Goal: Task Accomplishment & Management: Manage account settings

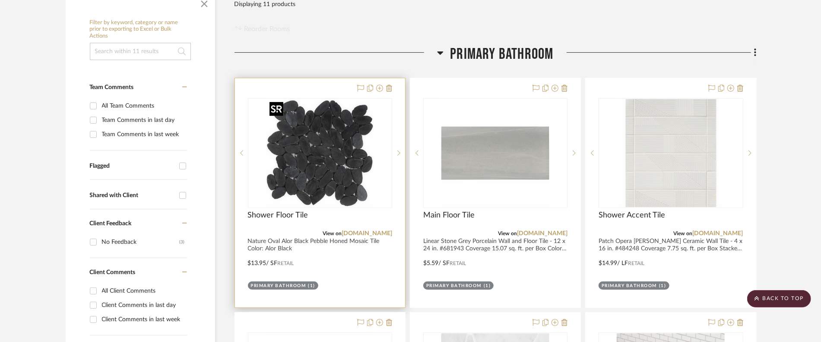
click at [322, 174] on img "0" at bounding box center [320, 153] width 108 height 108
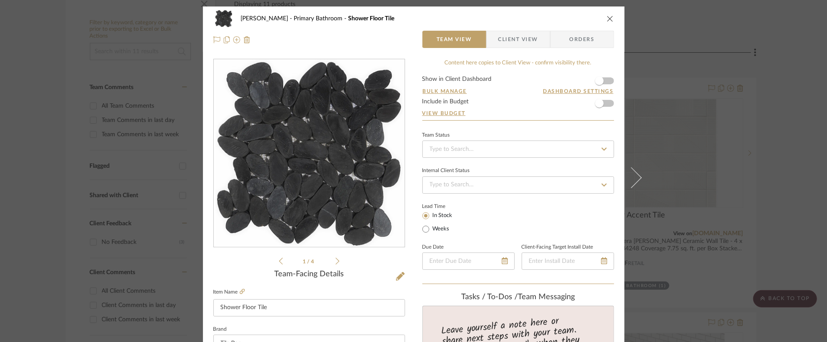
click at [607, 81] on form "Show in Client Dashboard Bulk Manage Dashboard Settings Include in Budget View …" at bounding box center [518, 98] width 192 height 44
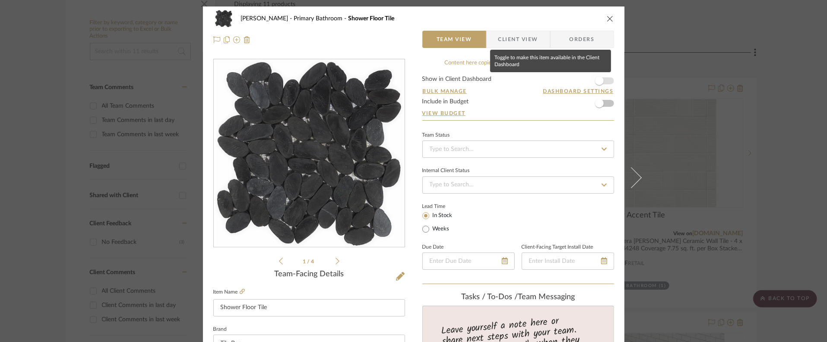
click at [600, 80] on span "button" at bounding box center [599, 80] width 9 height 9
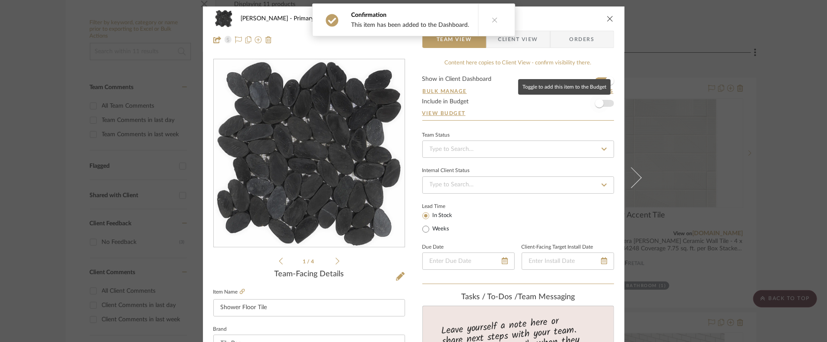
click at [600, 108] on span "button" at bounding box center [599, 103] width 19 height 19
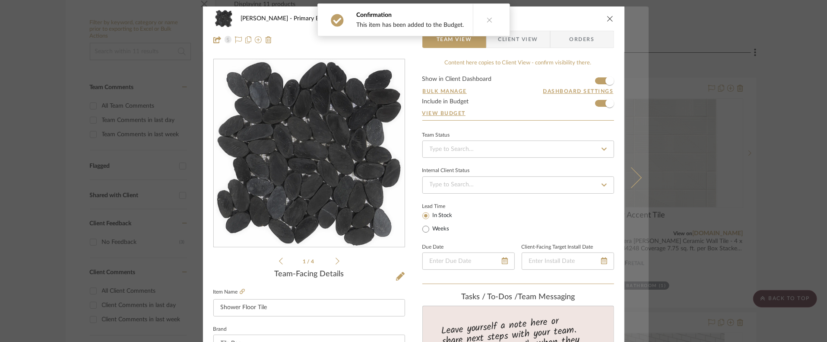
click at [627, 136] on button at bounding box center [637, 177] width 24 height 342
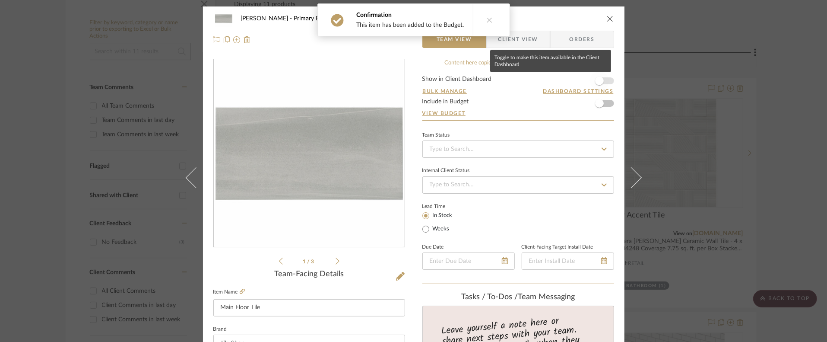
click at [600, 78] on span "button" at bounding box center [599, 80] width 9 height 9
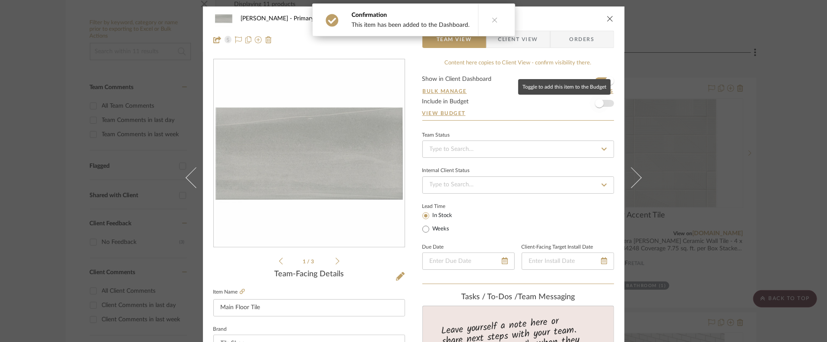
click at [603, 103] on span "button" at bounding box center [599, 103] width 19 height 19
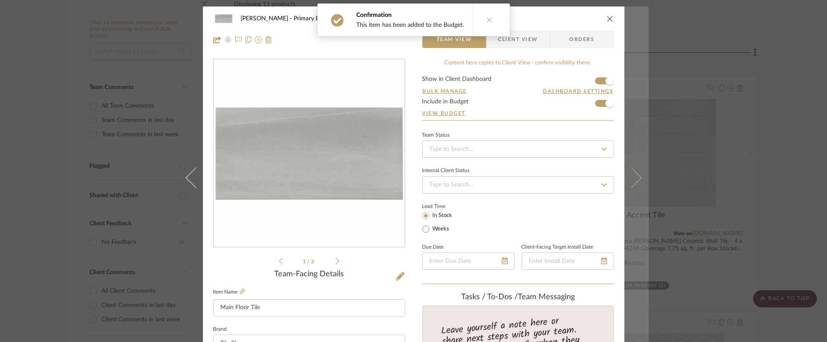
click at [632, 128] on button at bounding box center [637, 177] width 24 height 342
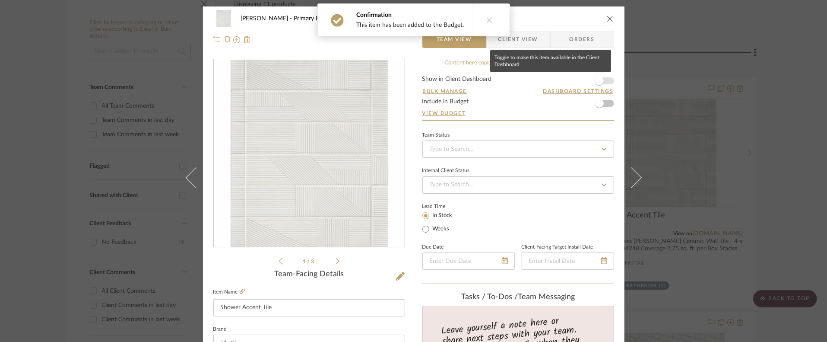
click at [603, 85] on span "button" at bounding box center [599, 80] width 19 height 19
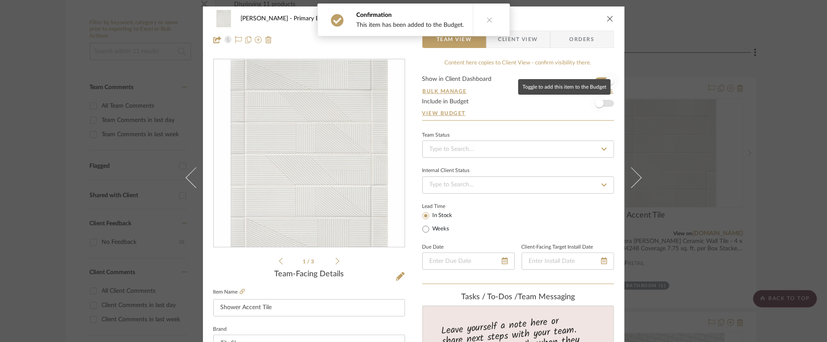
click at [605, 102] on span "button" at bounding box center [599, 103] width 19 height 19
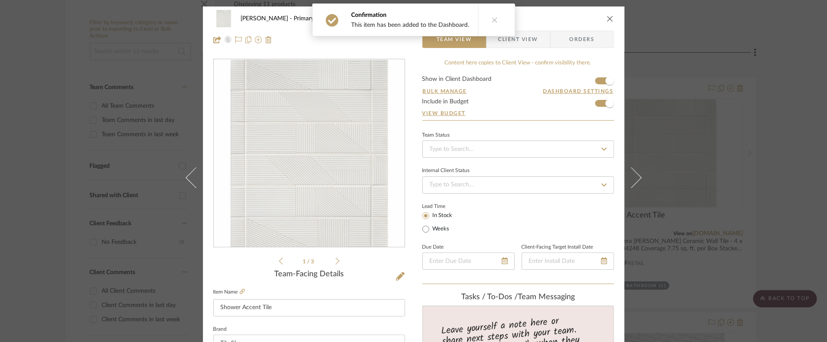
click at [627, 124] on button at bounding box center [637, 177] width 24 height 342
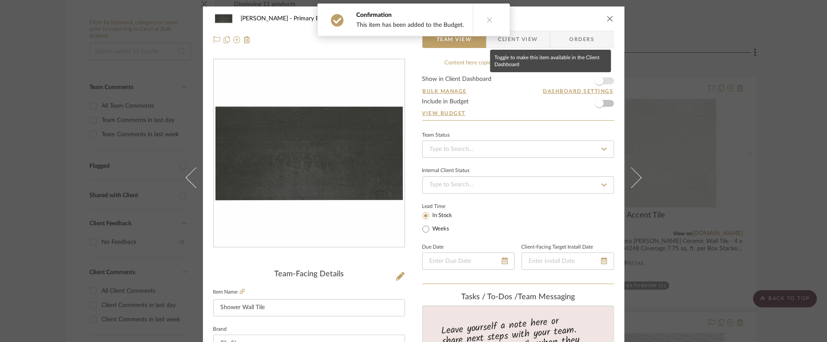
click at [601, 83] on span "button" at bounding box center [599, 80] width 19 height 19
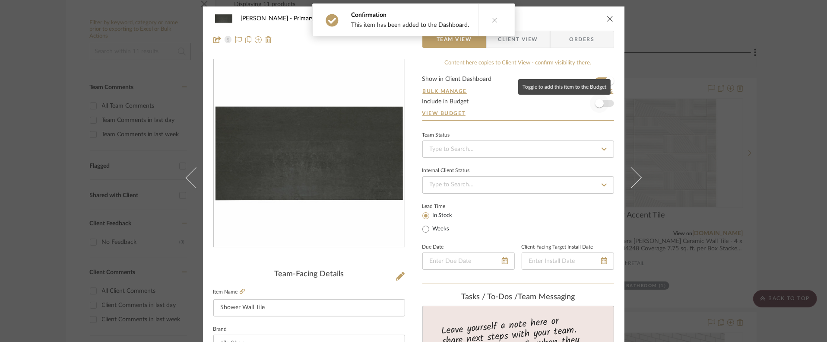
click at [604, 102] on span "button" at bounding box center [599, 103] width 19 height 19
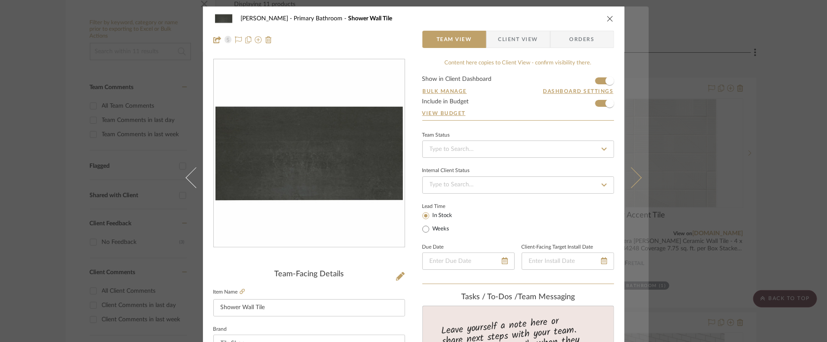
click at [628, 122] on button at bounding box center [637, 177] width 24 height 342
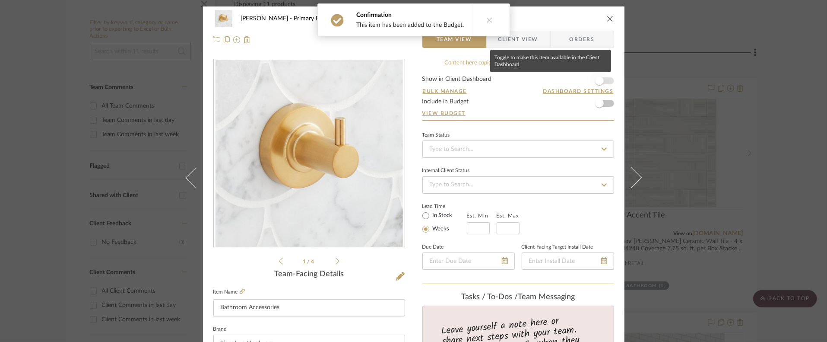
click at [598, 81] on span "button" at bounding box center [599, 80] width 9 height 9
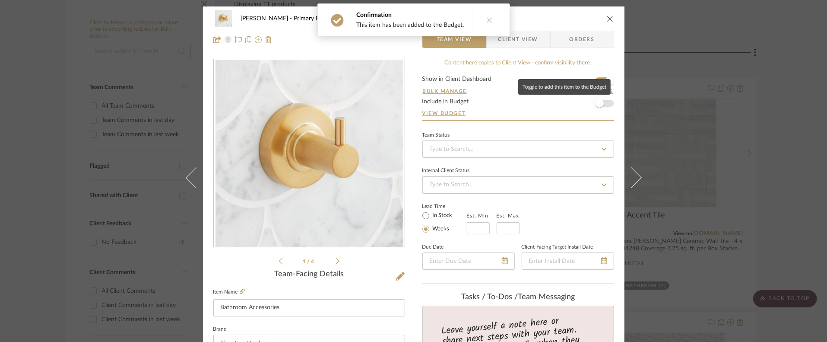
drag, startPoint x: 605, startPoint y: 104, endPoint x: 613, endPoint y: 108, distance: 9.7
click at [605, 103] on span "button" at bounding box center [599, 103] width 19 height 19
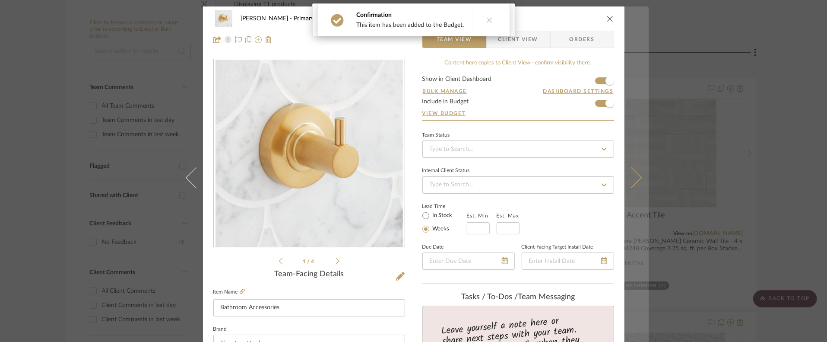
click at [632, 121] on button at bounding box center [637, 177] width 24 height 342
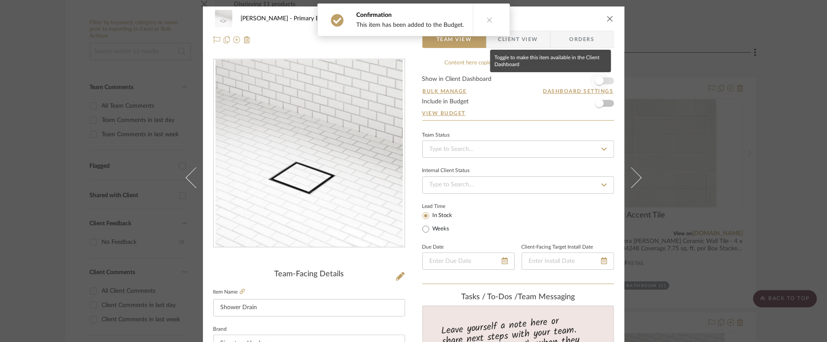
click at [598, 79] on span "button" at bounding box center [599, 80] width 9 height 9
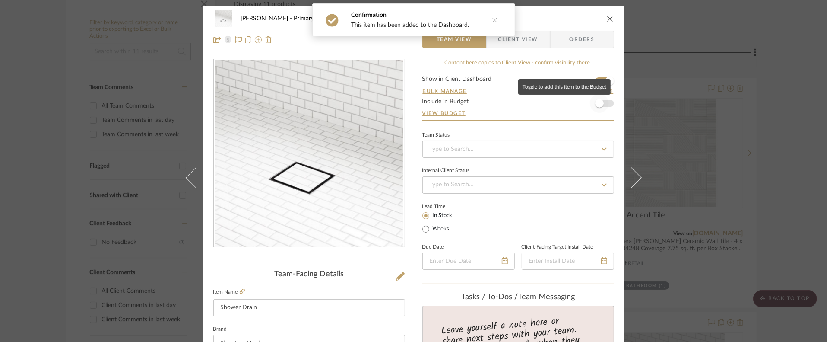
drag, startPoint x: 605, startPoint y: 102, endPoint x: 620, endPoint y: 114, distance: 19.1
click at [606, 102] on span "button" at bounding box center [599, 103] width 19 height 19
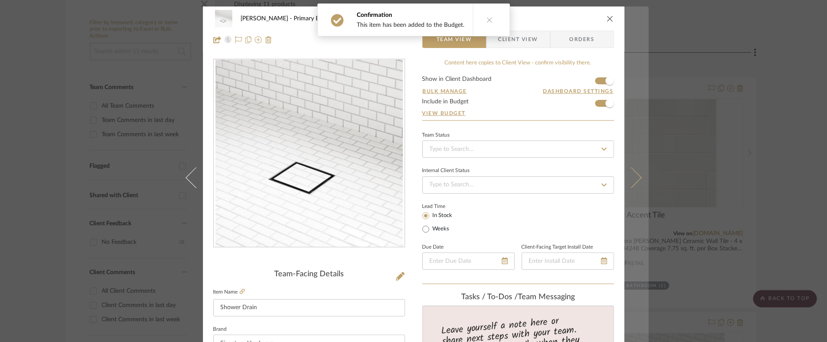
click at [631, 119] on button at bounding box center [637, 177] width 24 height 342
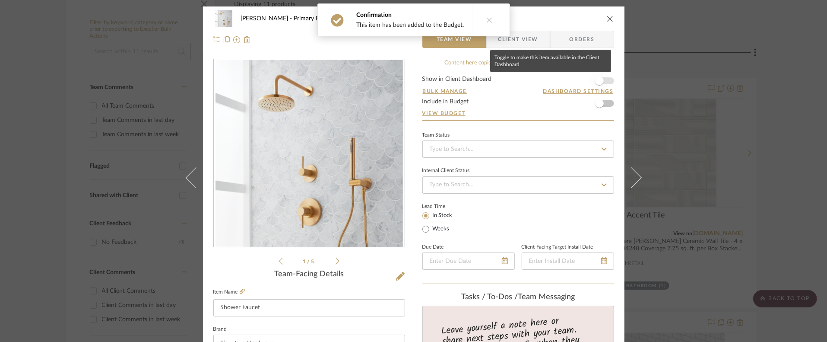
click at [602, 82] on span "button" at bounding box center [599, 80] width 19 height 19
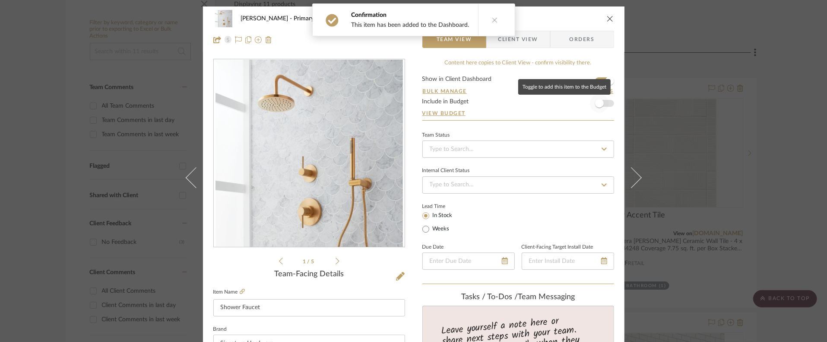
click at [605, 105] on span "button" at bounding box center [599, 103] width 19 height 19
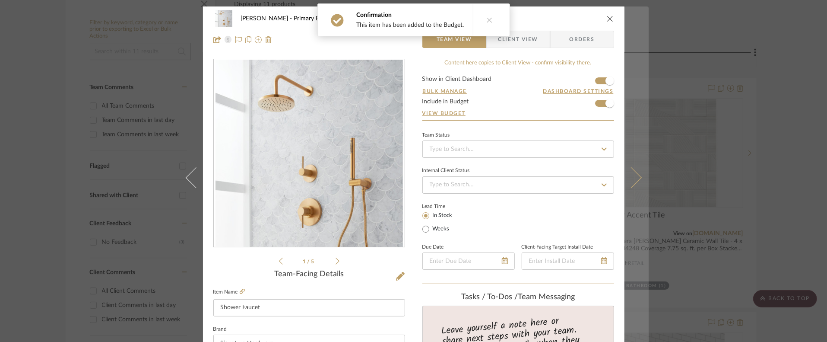
click at [632, 122] on button at bounding box center [637, 177] width 24 height 342
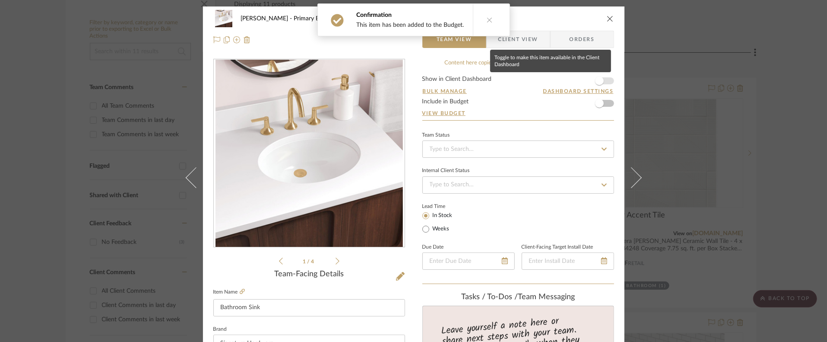
click at [600, 83] on span "button" at bounding box center [599, 80] width 9 height 9
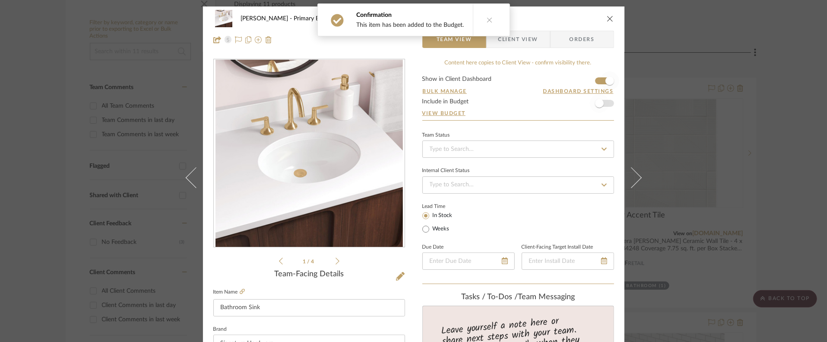
click at [603, 107] on span "button" at bounding box center [599, 103] width 19 height 19
click at [631, 117] on button at bounding box center [637, 177] width 24 height 342
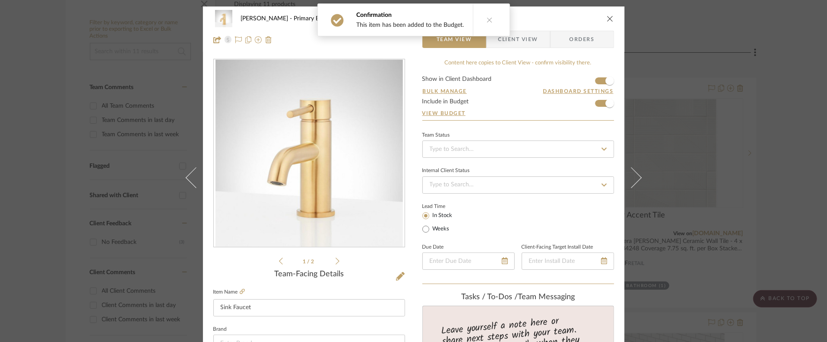
click at [610, 22] on button "close" at bounding box center [610, 19] width 8 height 8
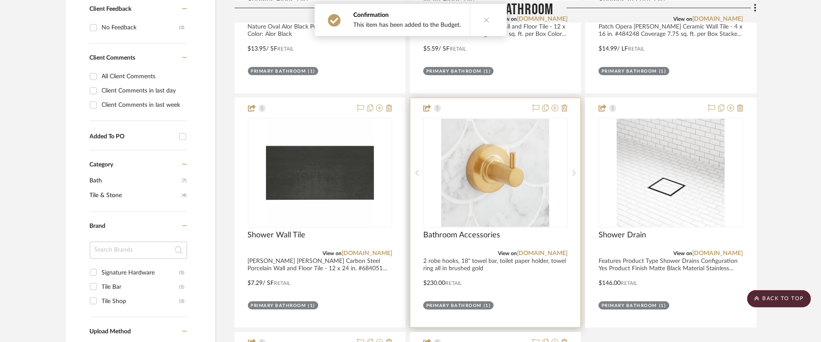
scroll to position [389, 0]
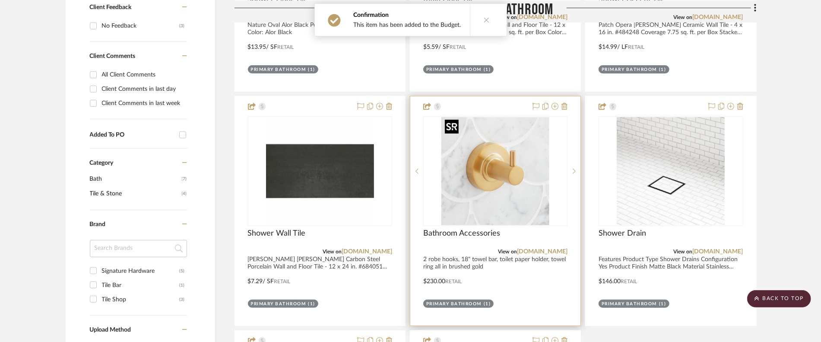
click at [488, 153] on img "0" at bounding box center [495, 171] width 108 height 108
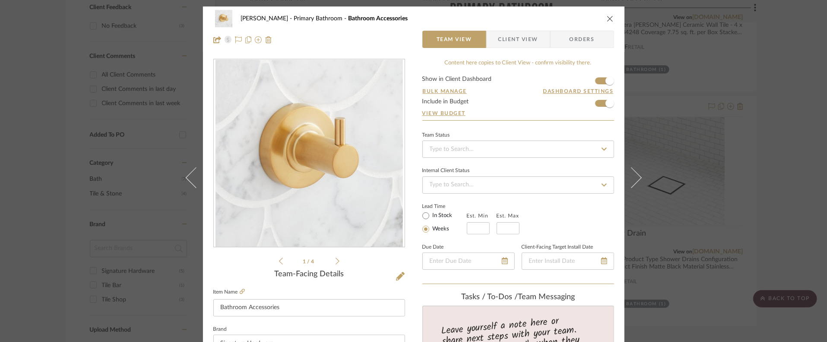
click at [397, 272] on icon at bounding box center [400, 276] width 9 height 9
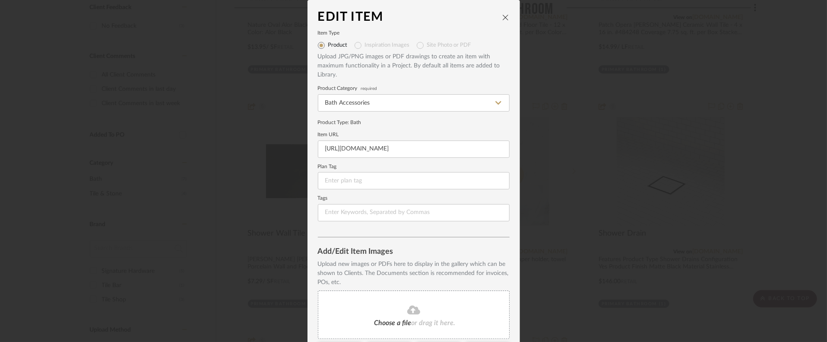
click at [503, 19] on icon "close" at bounding box center [505, 17] width 7 height 7
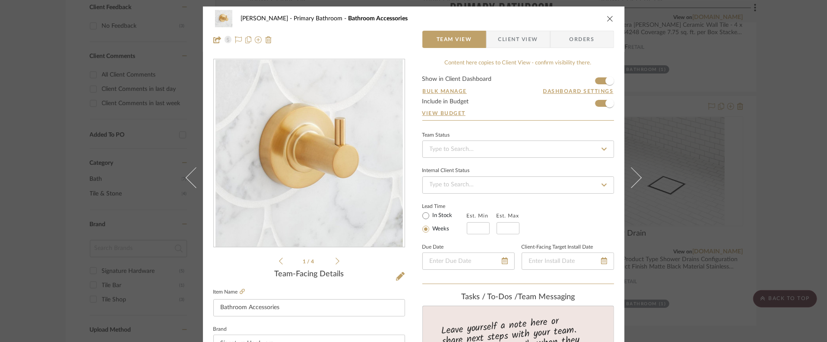
click at [608, 16] on icon "close" at bounding box center [610, 18] width 7 height 7
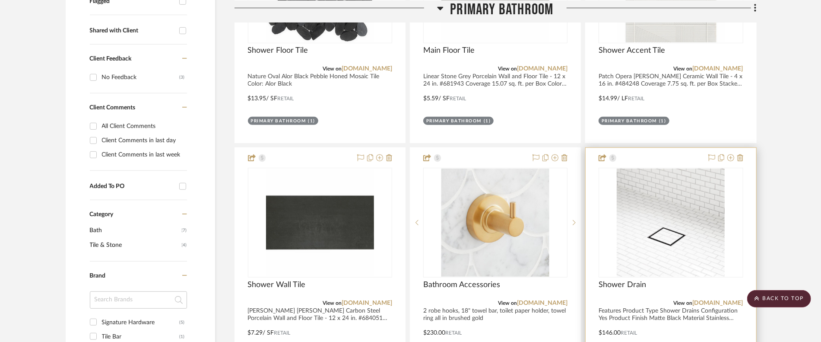
scroll to position [346, 0]
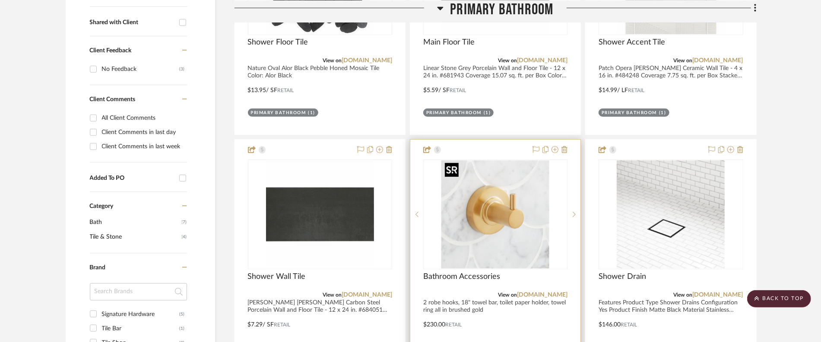
click at [492, 200] on img "0" at bounding box center [495, 214] width 108 height 108
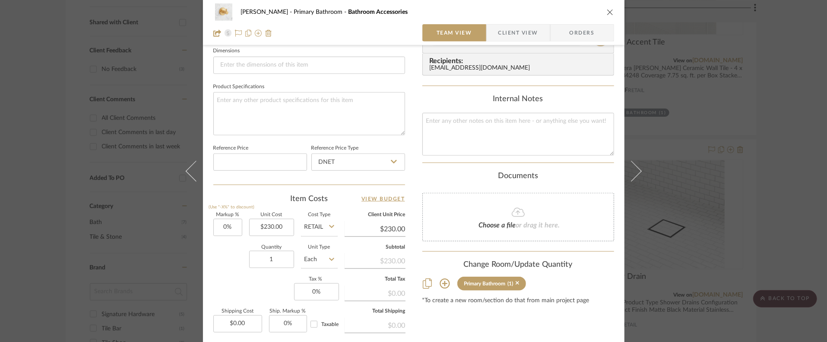
scroll to position [389, 0]
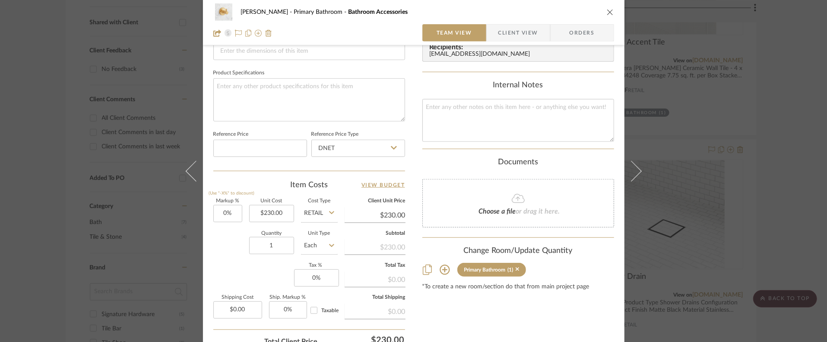
click at [269, 269] on div "Markup % (Use "-X%" to discount) 0% Unit Cost $230.00 Cost Type Retail Client U…" at bounding box center [309, 262] width 192 height 126
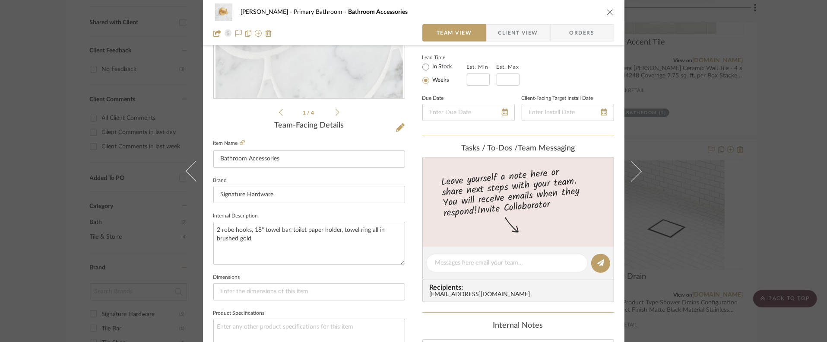
scroll to position [43, 0]
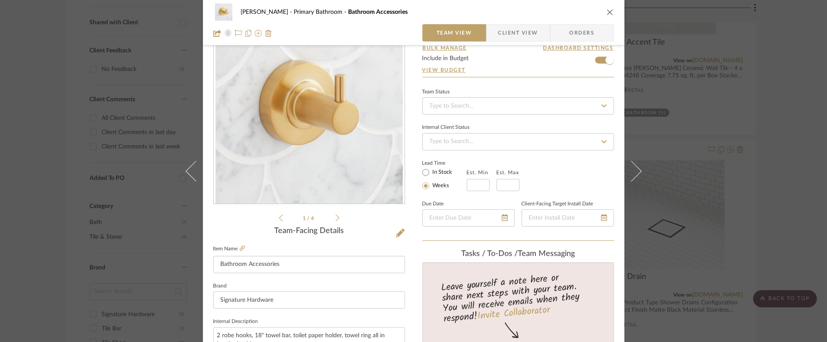
click at [607, 13] on icon "close" at bounding box center [610, 12] width 7 height 7
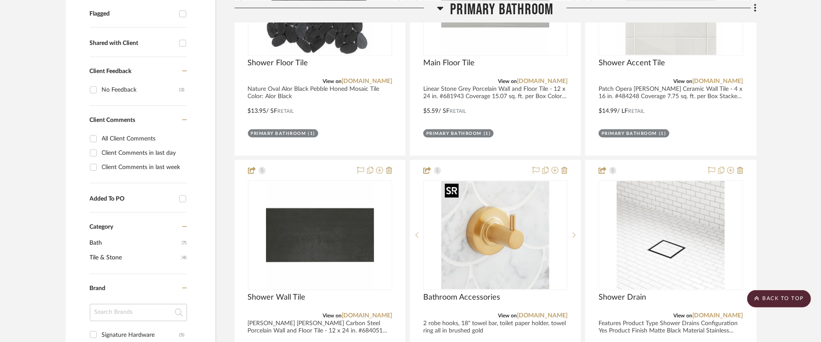
scroll to position [173, 0]
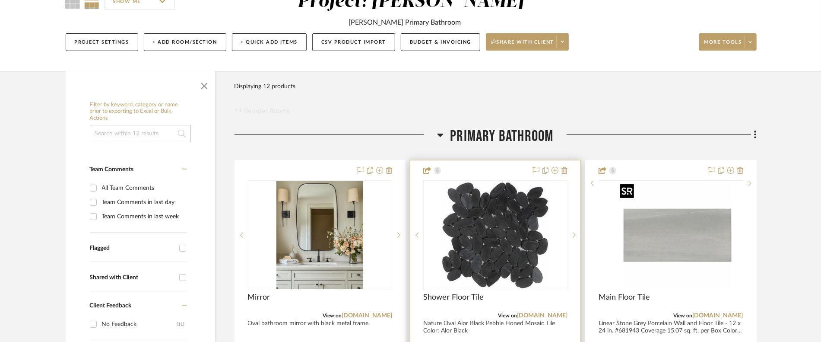
scroll to position [130, 0]
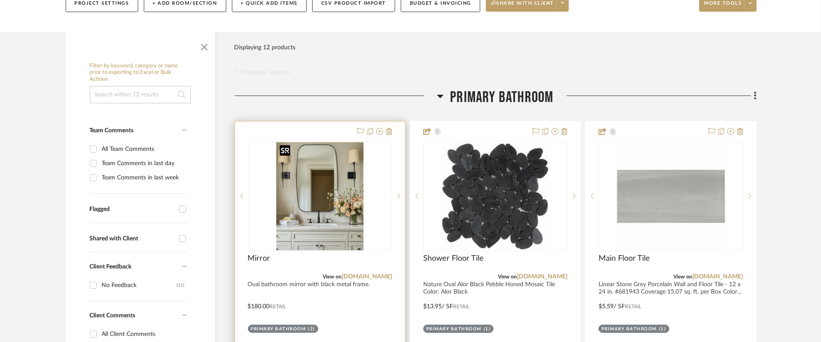
click at [313, 210] on div at bounding box center [320, 196] width 144 height 110
click at [321, 208] on img "0" at bounding box center [319, 196] width 87 height 108
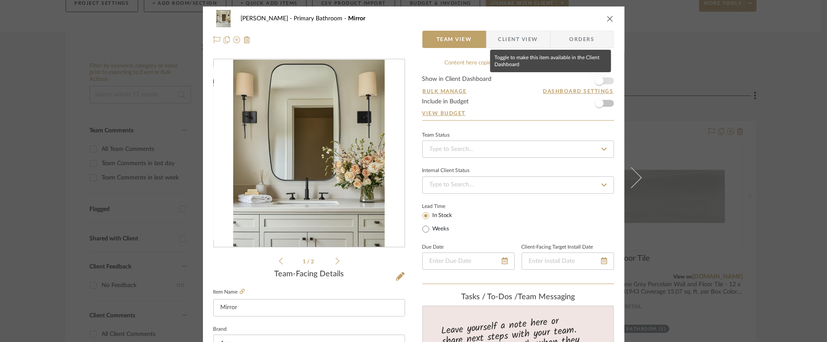
click at [595, 77] on span "button" at bounding box center [599, 80] width 9 height 9
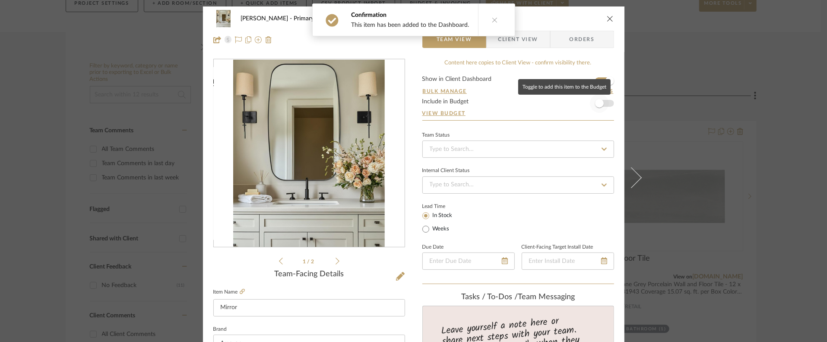
click at [598, 99] on span "button" at bounding box center [599, 103] width 9 height 9
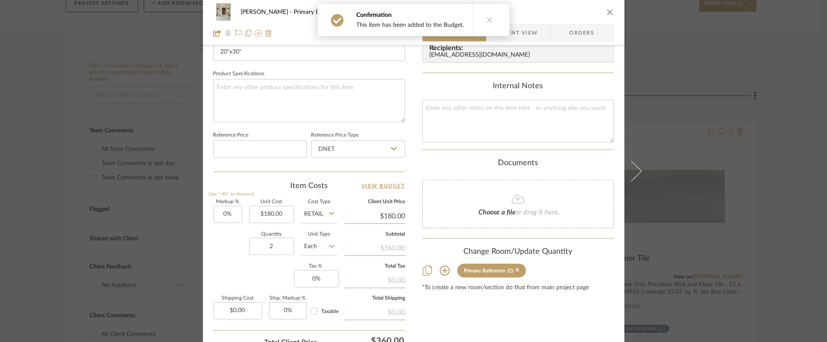
scroll to position [389, 0]
click at [608, 10] on icon "close" at bounding box center [610, 12] width 7 height 7
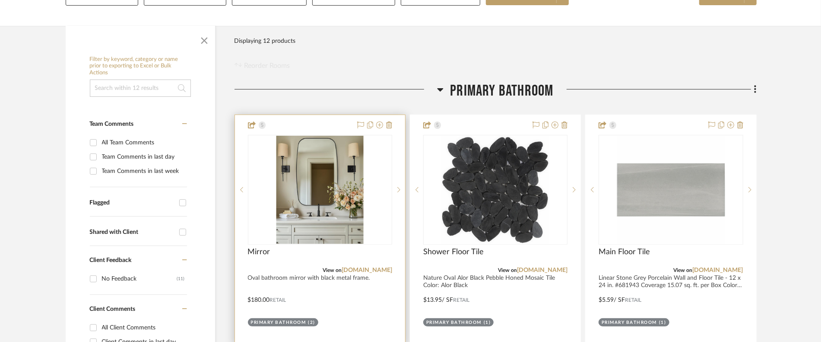
scroll to position [173, 0]
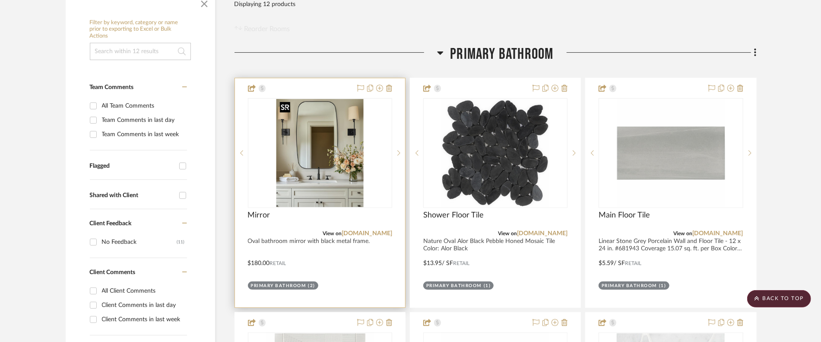
click at [336, 153] on img "0" at bounding box center [319, 153] width 87 height 108
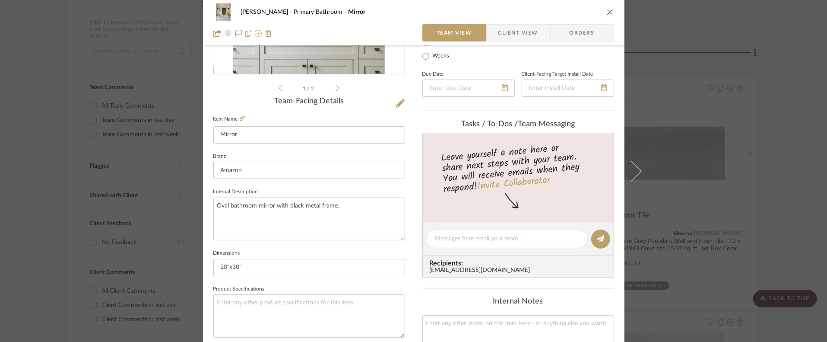
click at [607, 9] on icon "close" at bounding box center [610, 12] width 7 height 7
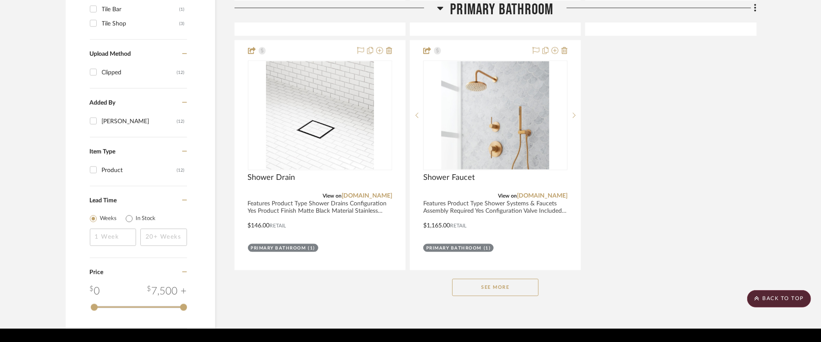
scroll to position [702, 0]
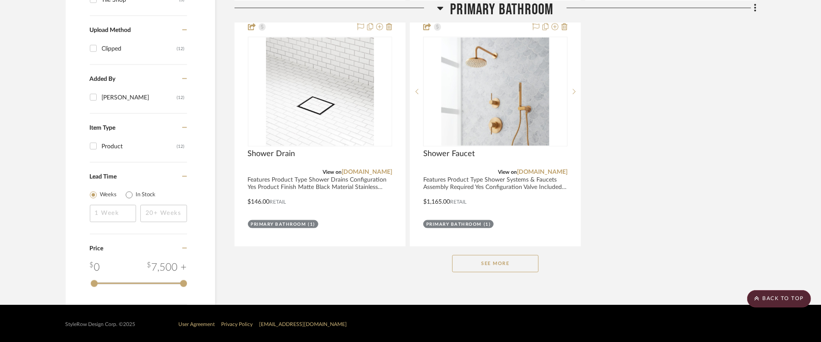
click at [501, 257] on button "See More" at bounding box center [495, 263] width 86 height 17
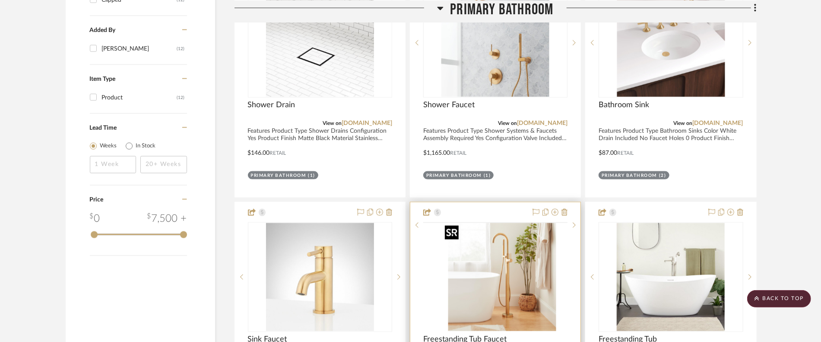
scroll to position [832, 0]
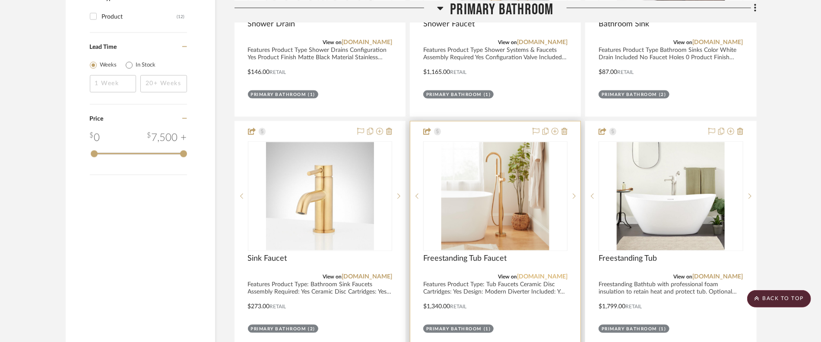
click at [517, 275] on link "[DOMAIN_NAME]" at bounding box center [542, 276] width 51 height 6
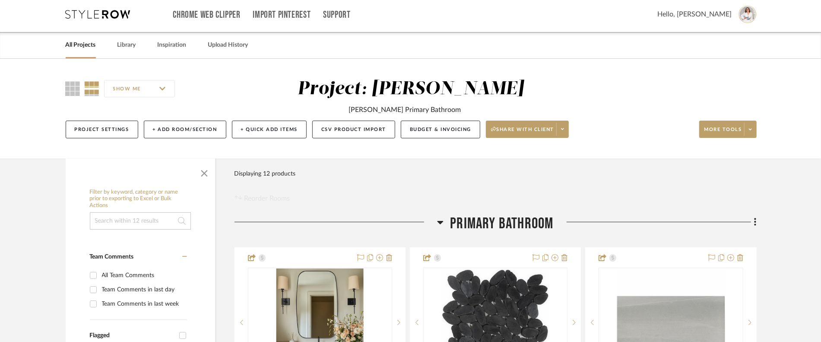
scroll to position [0, 0]
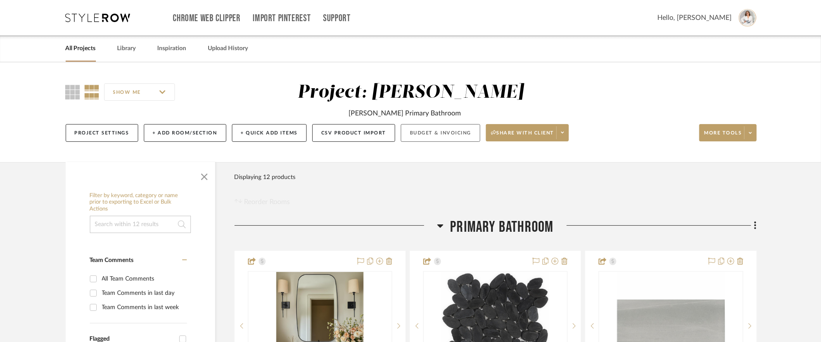
click at [465, 133] on button "Budget & Invoicing" at bounding box center [440, 133] width 79 height 18
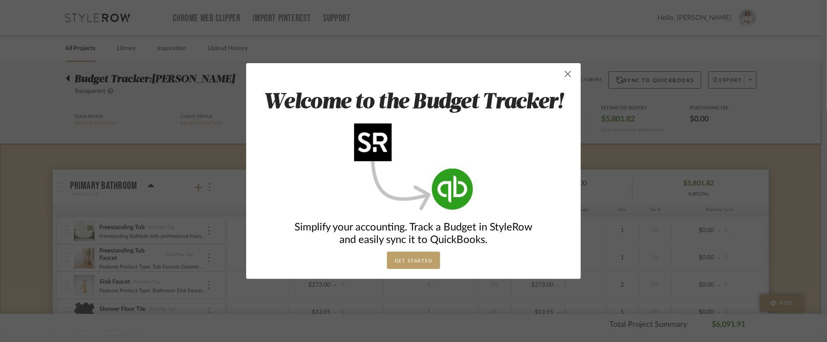
click at [565, 73] on span "button" at bounding box center [567, 73] width 17 height 17
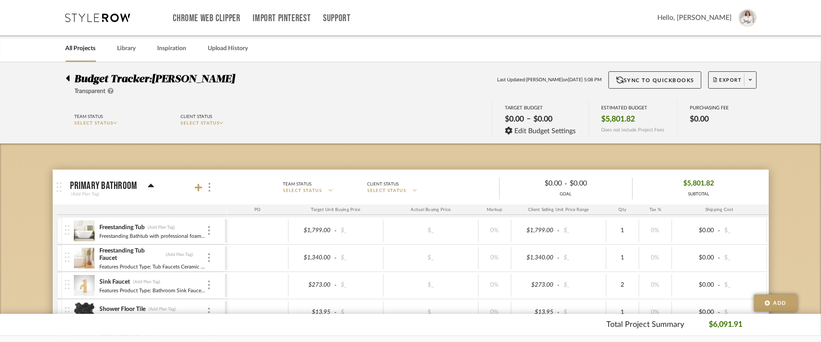
click at [64, 76] on div "Budget Tracker: Glaser Transparent Last Updated: Miranda Savage on Oct 7th, 5:0…" at bounding box center [411, 83] width 716 height 25
click at [66, 78] on icon at bounding box center [68, 78] width 4 height 10
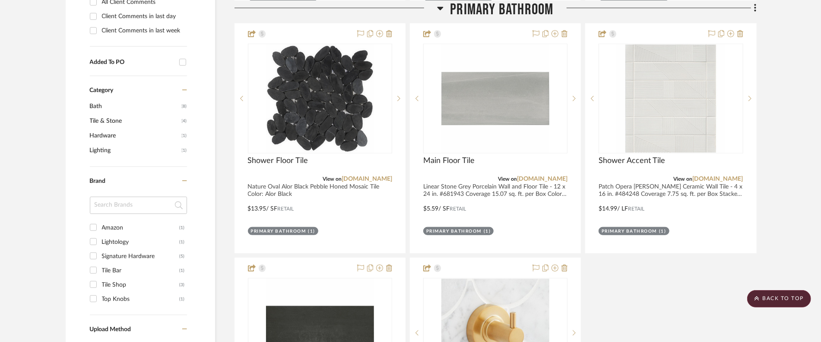
scroll to position [475, 0]
